Goal: Transaction & Acquisition: Book appointment/travel/reservation

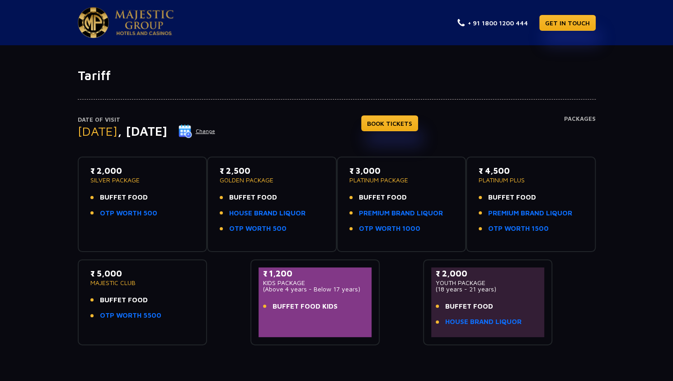
click at [216, 129] on button "Change" at bounding box center [197, 131] width 38 height 14
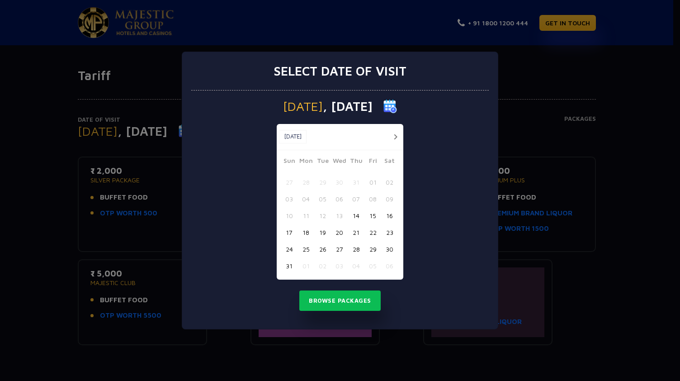
click at [393, 136] on button "button" at bounding box center [395, 136] width 11 height 11
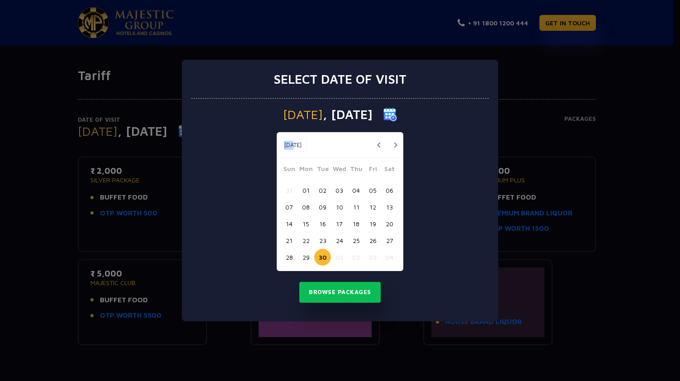
click at [393, 136] on div "Sep, 2025 Sep, 2025" at bounding box center [340, 145] width 127 height 26
click at [392, 147] on button "button" at bounding box center [395, 144] width 11 height 11
click at [339, 188] on button "01" at bounding box center [339, 190] width 17 height 17
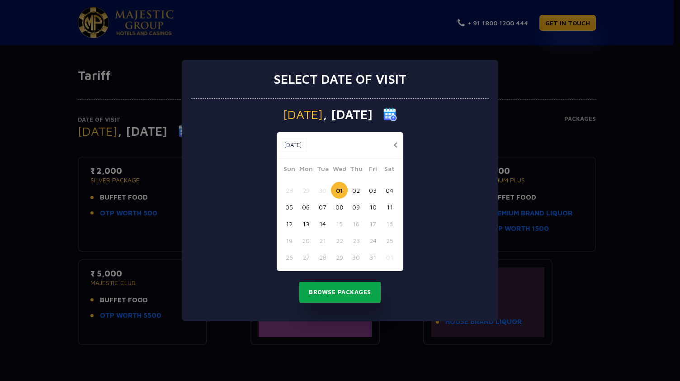
click at [361, 292] on button "Browse Packages" at bounding box center [339, 292] width 81 height 21
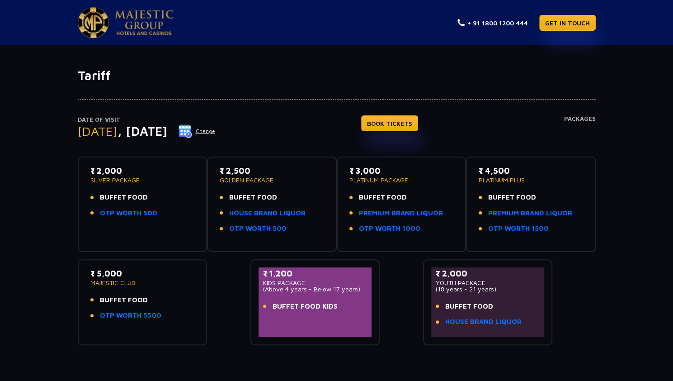
click at [246, 179] on p "GOLDEN PACKAGE" at bounding box center [272, 180] width 104 height 6
click at [407, 129] on link "BOOK TICKETS" at bounding box center [389, 123] width 57 height 16
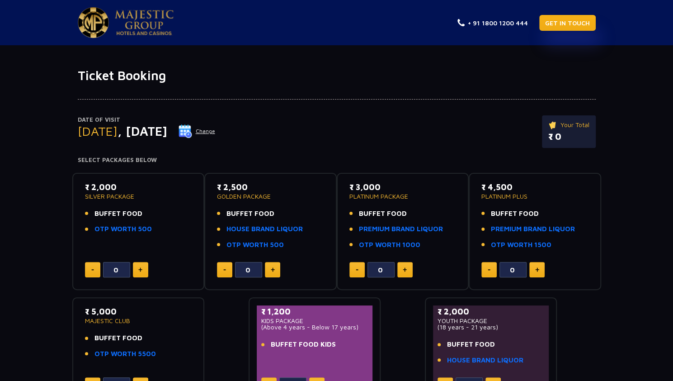
click at [557, 22] on link "GET IN TOUCH" at bounding box center [567, 23] width 57 height 16
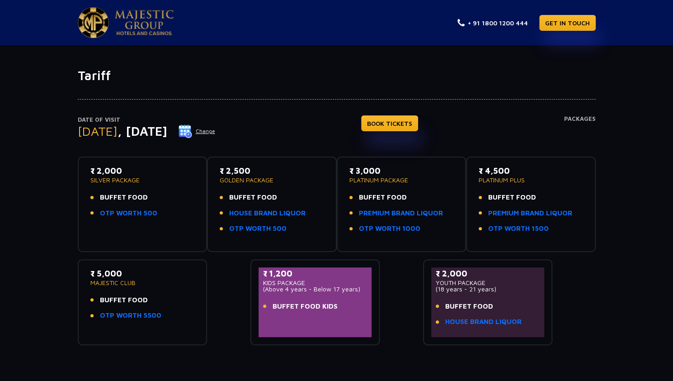
click at [216, 129] on button "Change" at bounding box center [197, 131] width 38 height 14
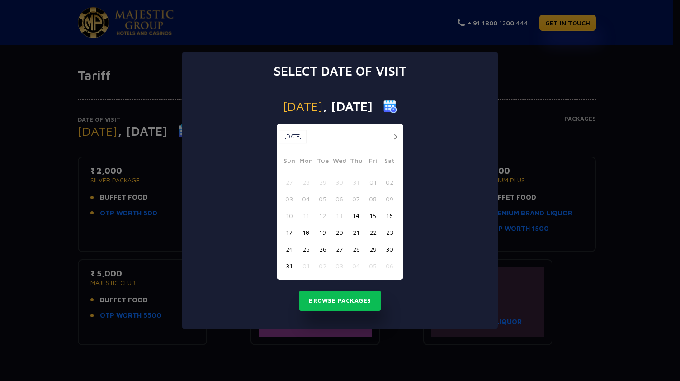
click at [397, 136] on button "button" at bounding box center [395, 136] width 11 height 11
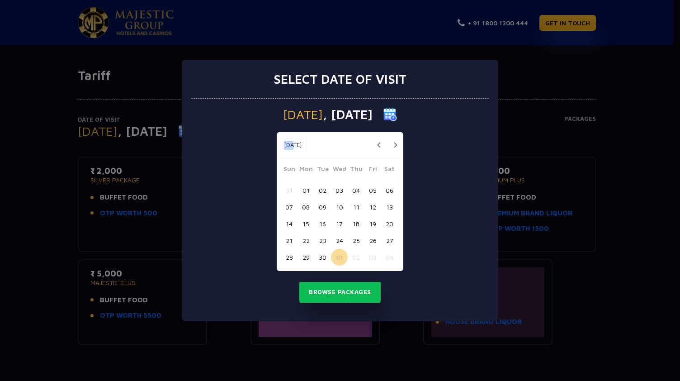
click at [397, 136] on div "Sep, 2025 Sep, 2025" at bounding box center [340, 145] width 127 height 26
click at [395, 142] on button "button" at bounding box center [395, 144] width 11 height 11
click at [361, 193] on button "02" at bounding box center [356, 190] width 17 height 17
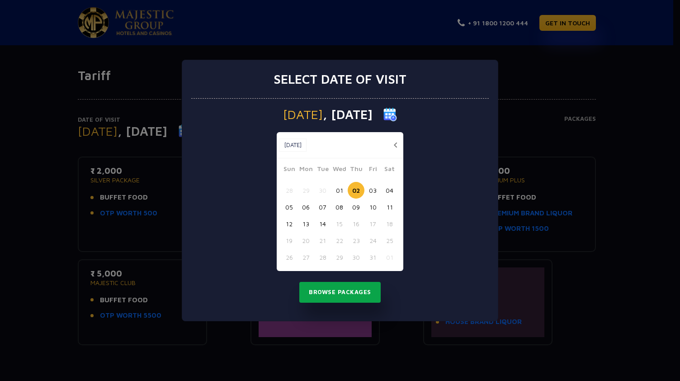
click at [354, 289] on button "Browse Packages" at bounding box center [339, 292] width 81 height 21
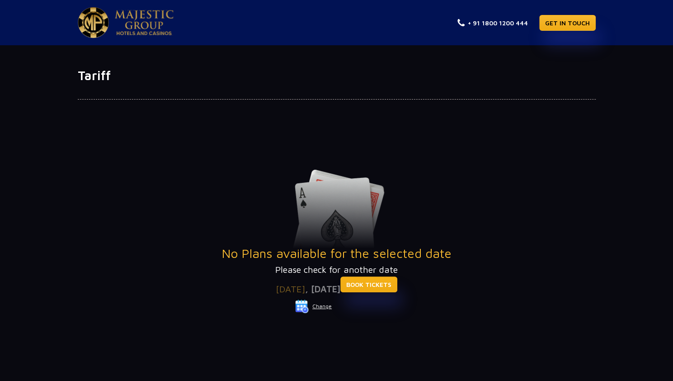
click at [383, 286] on link "BOOK TICKETS" at bounding box center [368, 284] width 57 height 16
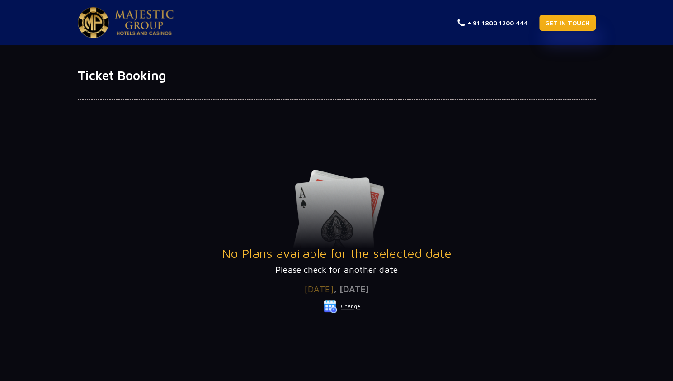
click at [569, 24] on link "GET IN TOUCH" at bounding box center [567, 23] width 57 height 16
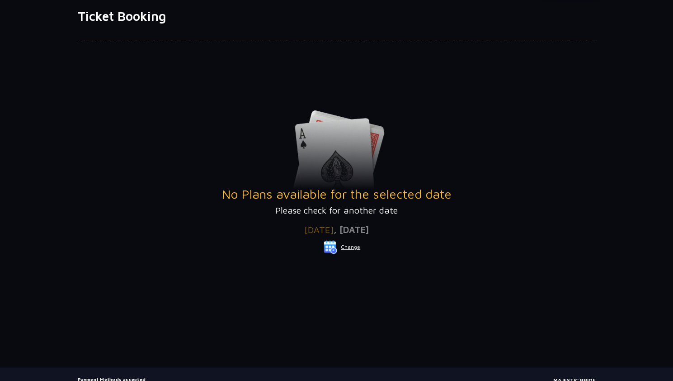
scroll to position [113, 0]
